Goal: Task Accomplishment & Management: Manage account settings

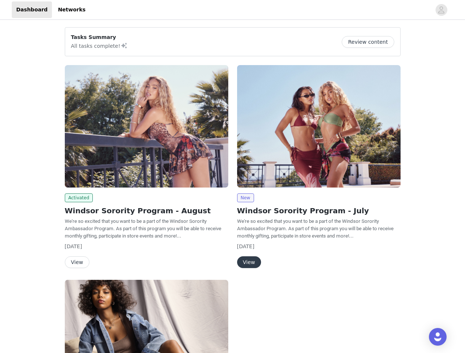
click at [233, 177] on div "New Windsor Sorority Program - July We're so excited that you want to be a part…" at bounding box center [319, 168] width 172 height 215
click at [232, 10] on div at bounding box center [260, 9] width 341 height 17
click at [441, 10] on icon "avatar" at bounding box center [440, 10] width 7 height 12
click at [370, 42] on div "Tasks Summary All tasks complete! Review content Activated Windsor Sorority Pro…" at bounding box center [232, 270] width 465 height 499
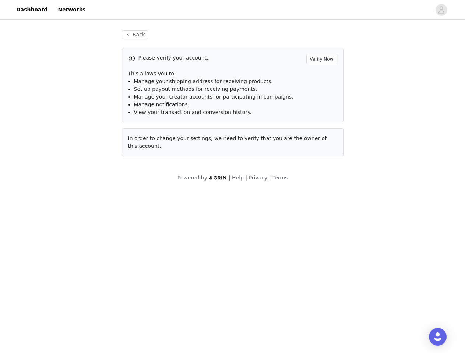
click at [146, 126] on div "Please verify your account. Verify Now This allows you to: Manage your shipping…" at bounding box center [232, 102] width 221 height 109
